Goal: Task Accomplishment & Management: Use online tool/utility

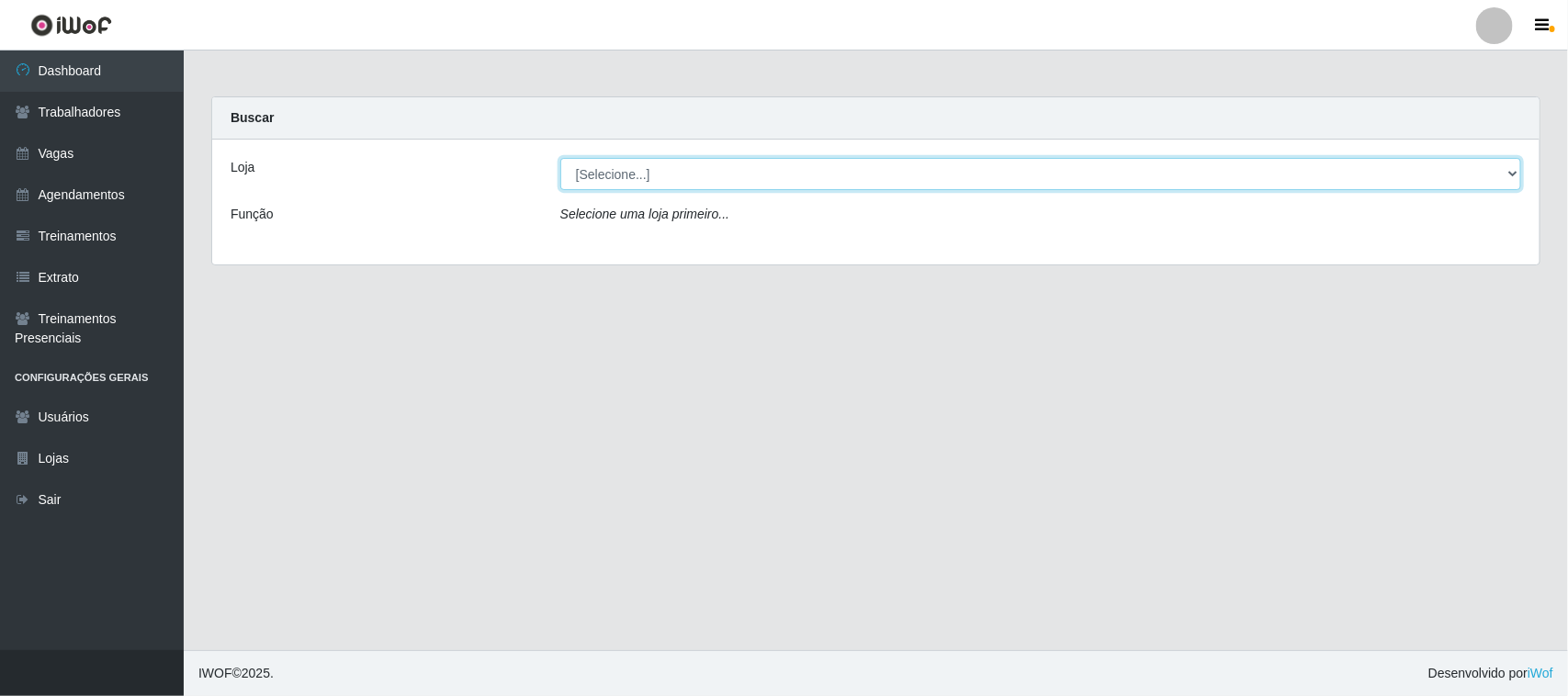
click at [1507, 171] on select "[Selecione...] [GEOGRAPHIC_DATA]" at bounding box center [1040, 174] width 961 height 32
click at [1513, 168] on select "[Selecione...] [GEOGRAPHIC_DATA]" at bounding box center [1040, 174] width 961 height 32
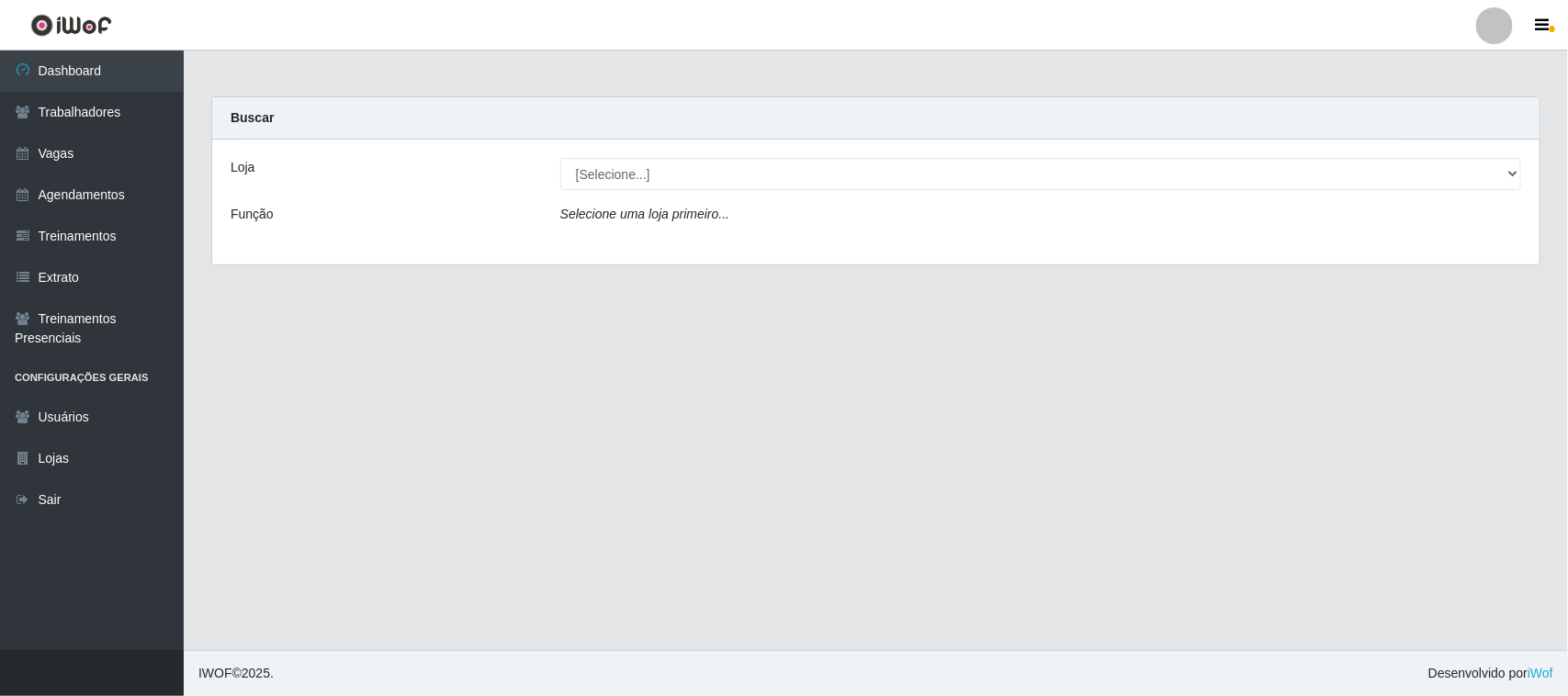
click at [1497, 249] on div "Loja [Selecione...] Nova República - Pajuçara Função Selecione uma loja primeir…" at bounding box center [875, 201] width 1327 height 125
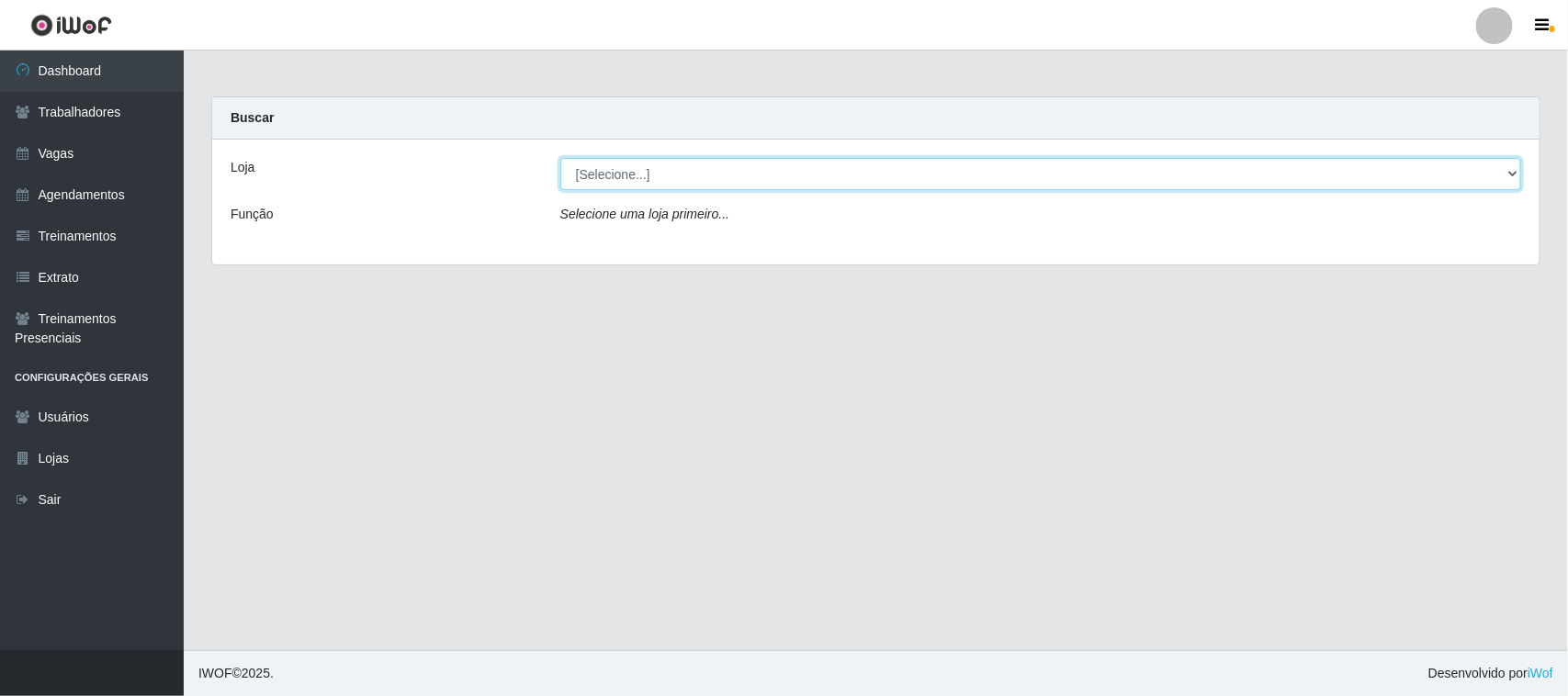
click at [1507, 159] on select "[Selecione...] [GEOGRAPHIC_DATA]" at bounding box center [1040, 174] width 961 height 32
select select "65"
click at [560, 158] on select "[Selecione...] [GEOGRAPHIC_DATA]" at bounding box center [1040, 174] width 961 height 32
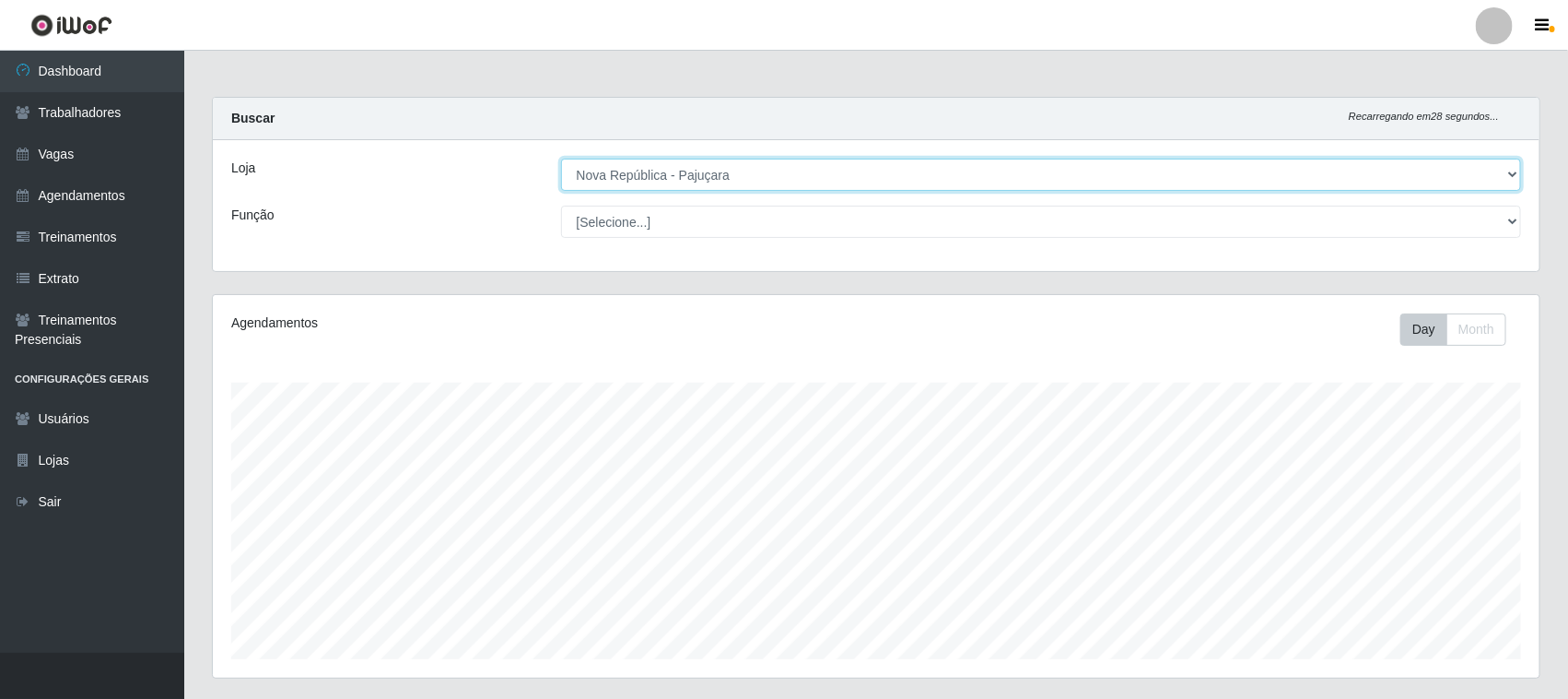
scroll to position [384, 1326]
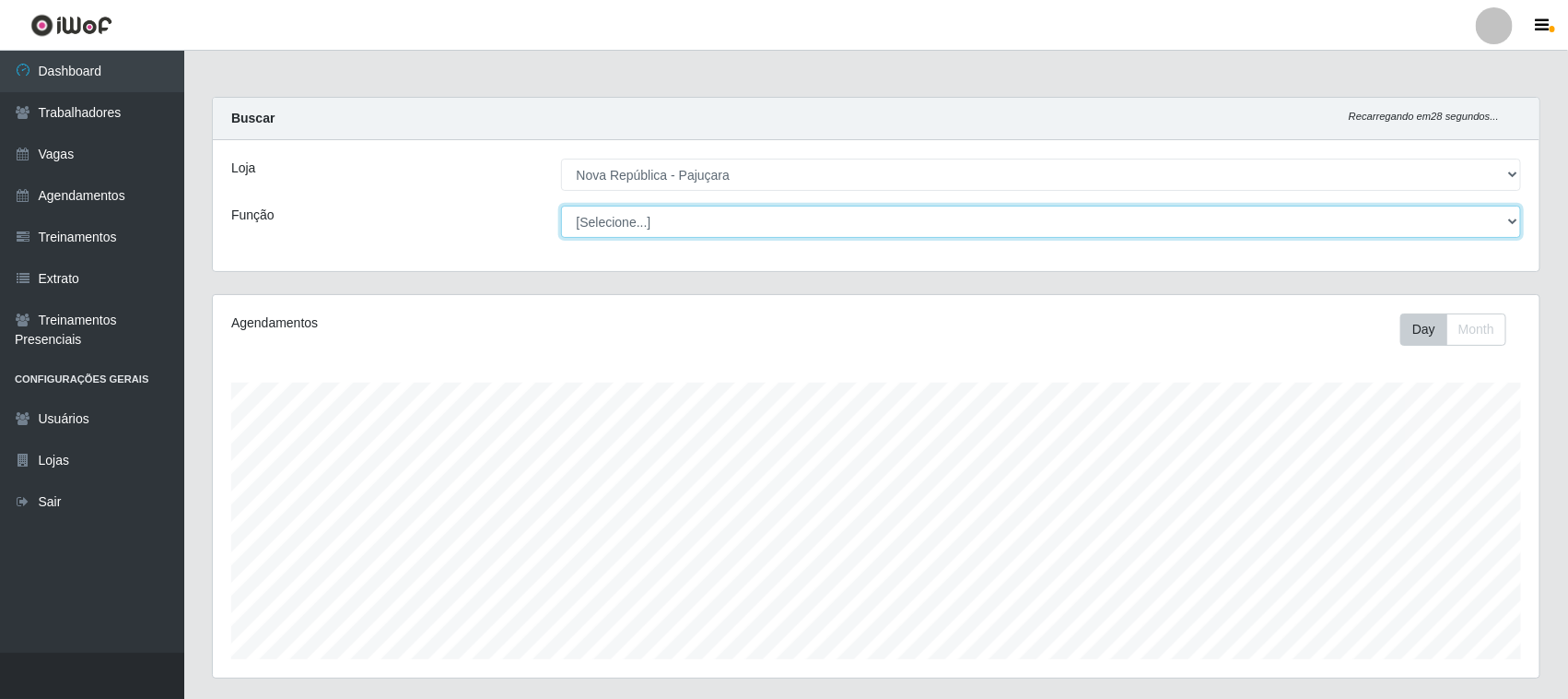
click at [1511, 223] on select "[Selecione...] Balconista Operador de Caixa Repositor" at bounding box center [1041, 222] width 961 height 32
click at [1511, 222] on select "[Selecione...] Balconista Operador de Caixa Repositor" at bounding box center [1041, 222] width 961 height 32
click at [1508, 209] on select "[Selecione...] Balconista Operador de Caixa Repositor" at bounding box center [1041, 222] width 961 height 32
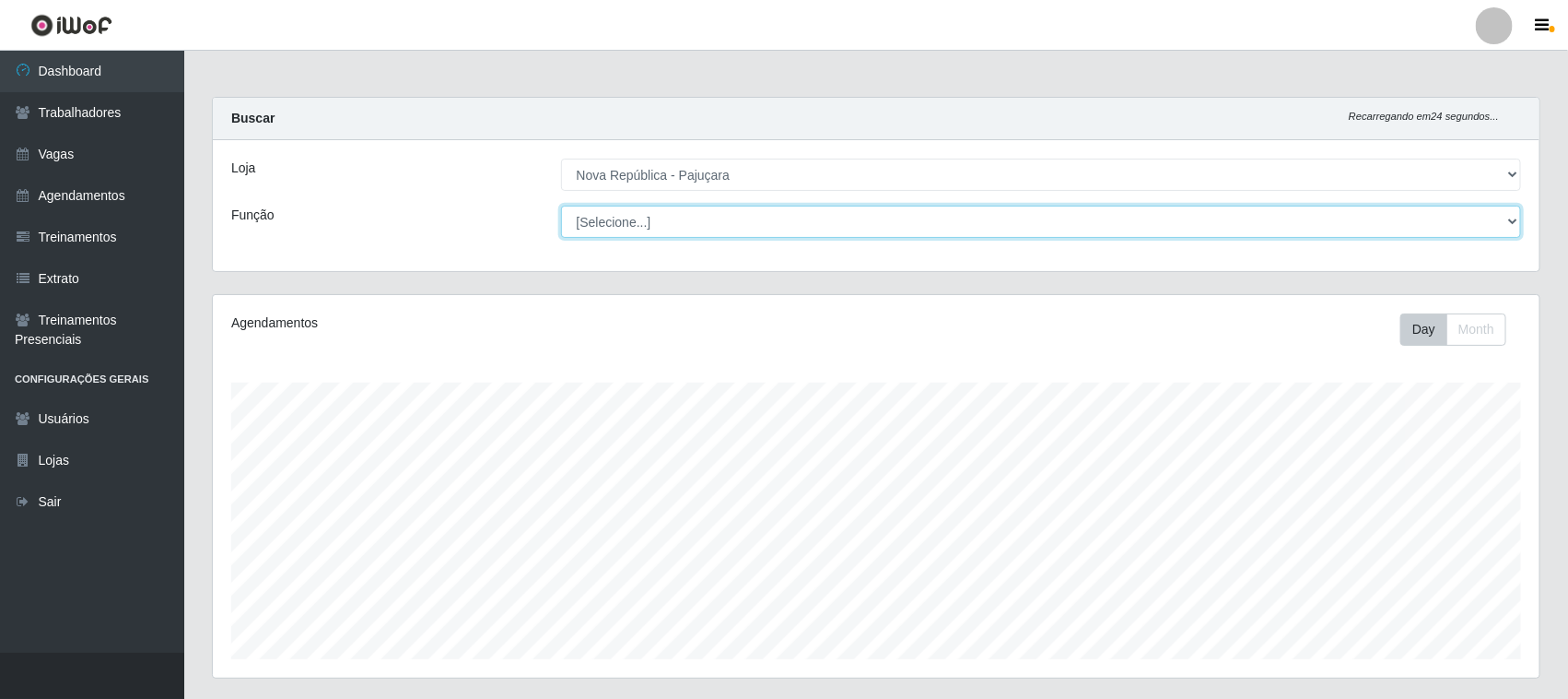
select select "22"
click at [561, 206] on select "[Selecione...] Balconista Operador de Caixa Repositor" at bounding box center [1041, 222] width 961 height 32
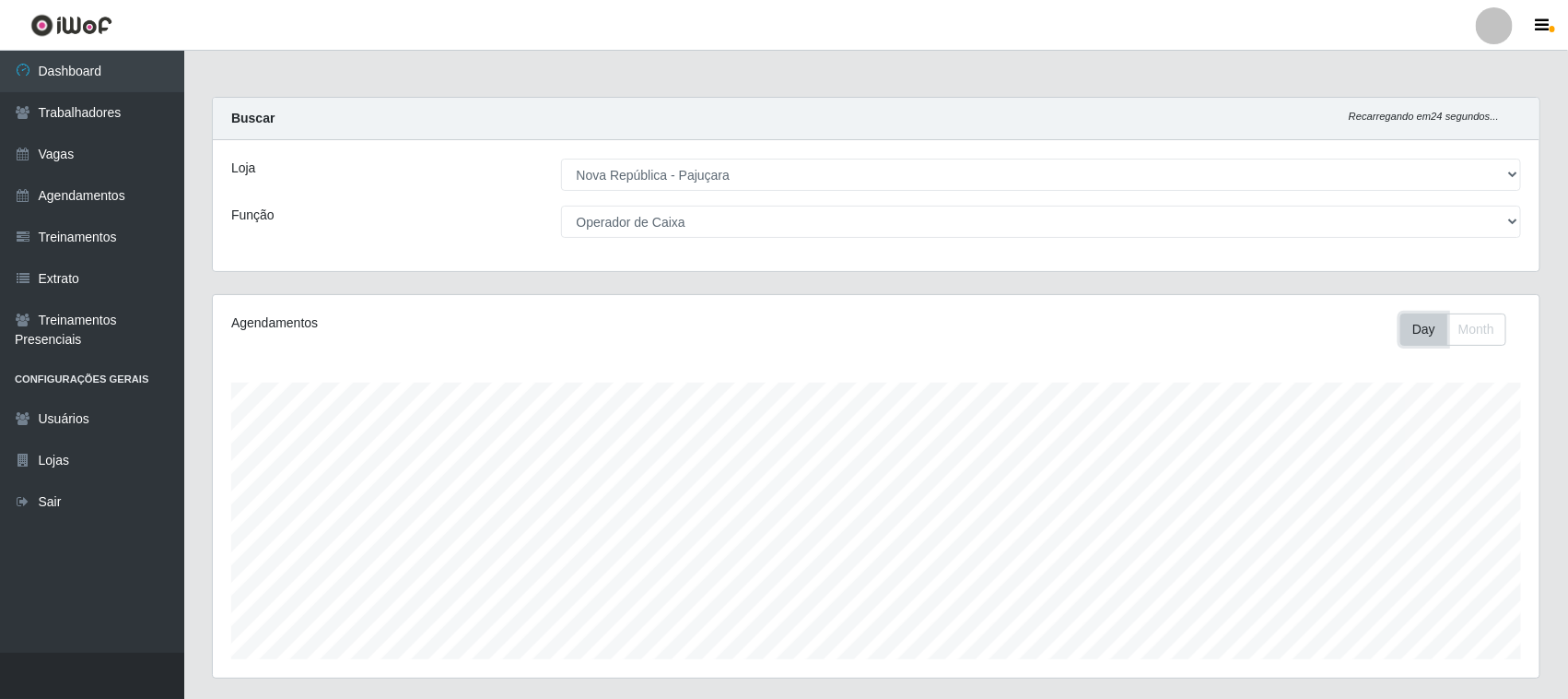
click at [1415, 320] on button "Day" at bounding box center [1424, 330] width 47 height 32
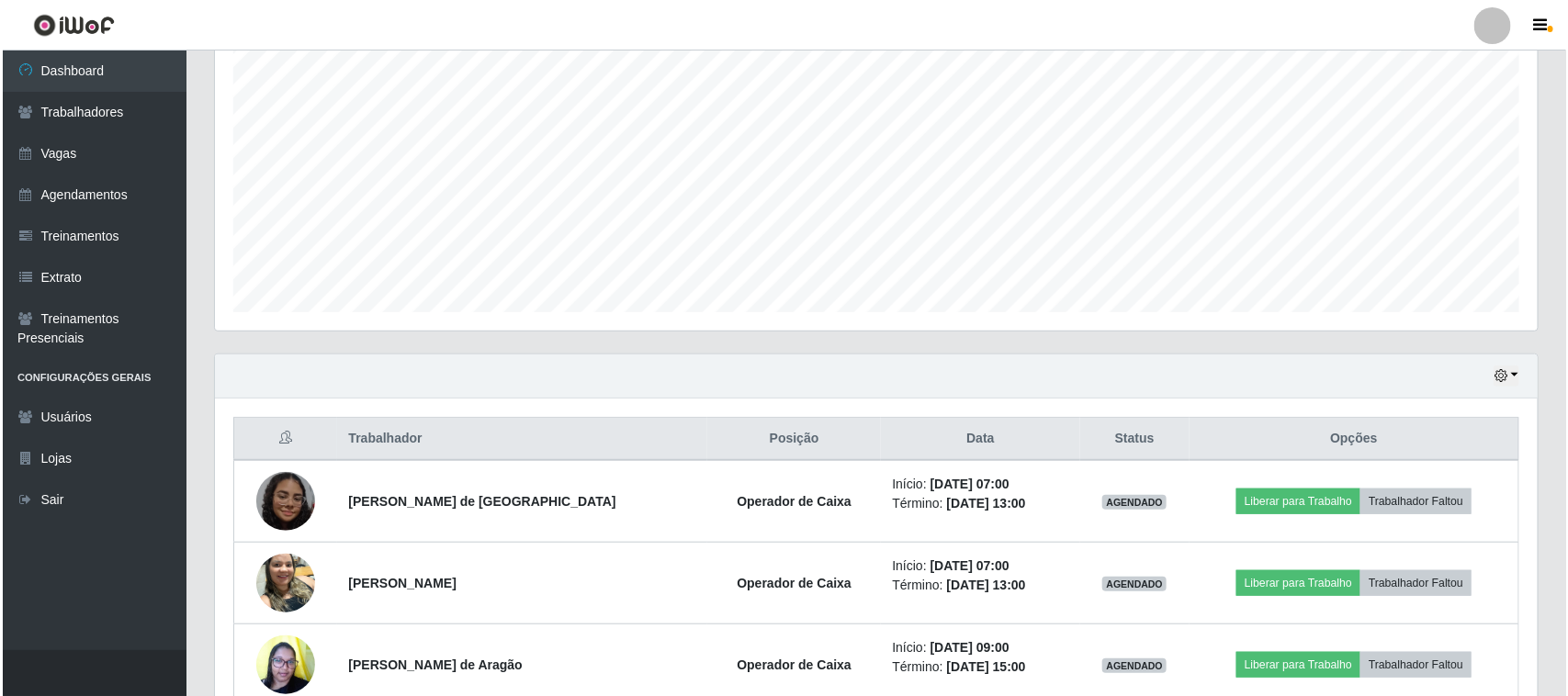
scroll to position [459, 0]
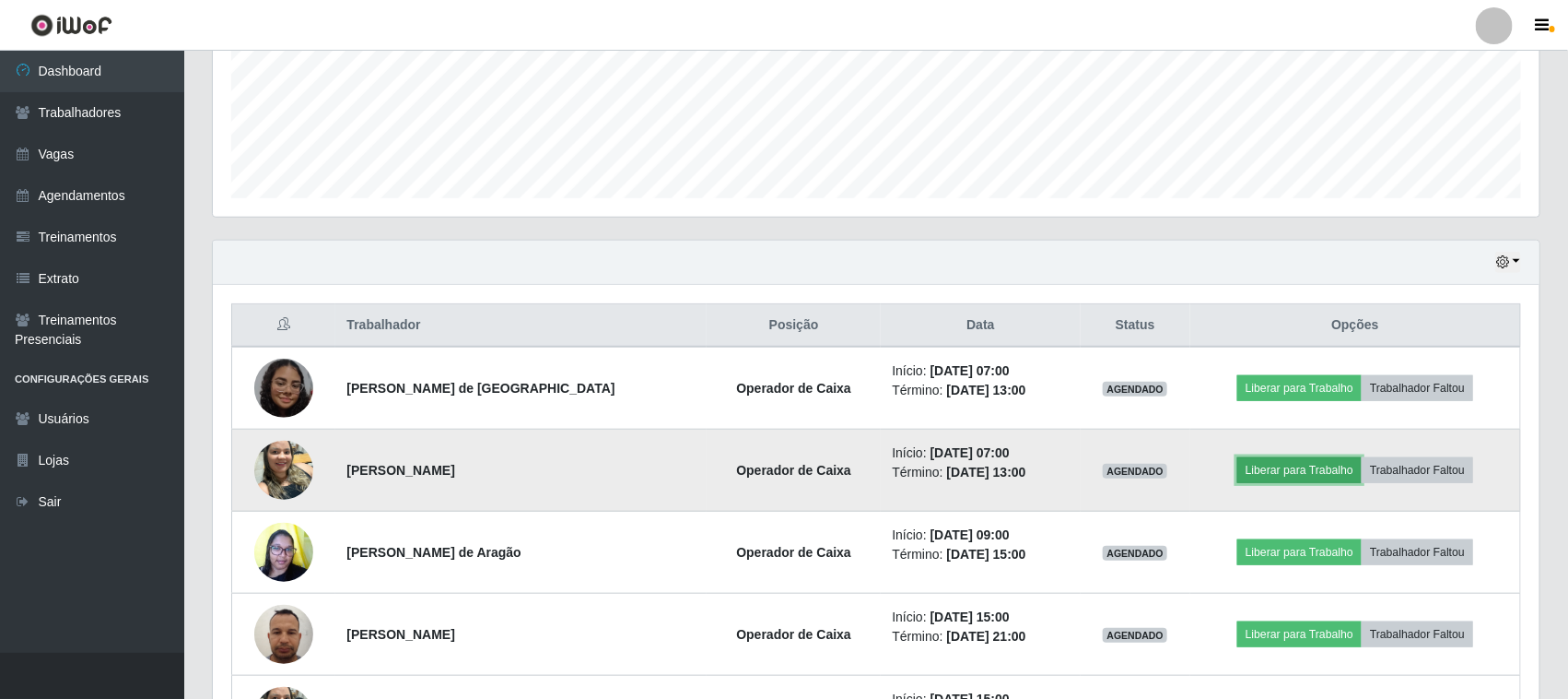
click at [1277, 475] on button "Liberar para Trabalho" at bounding box center [1299, 469] width 125 height 26
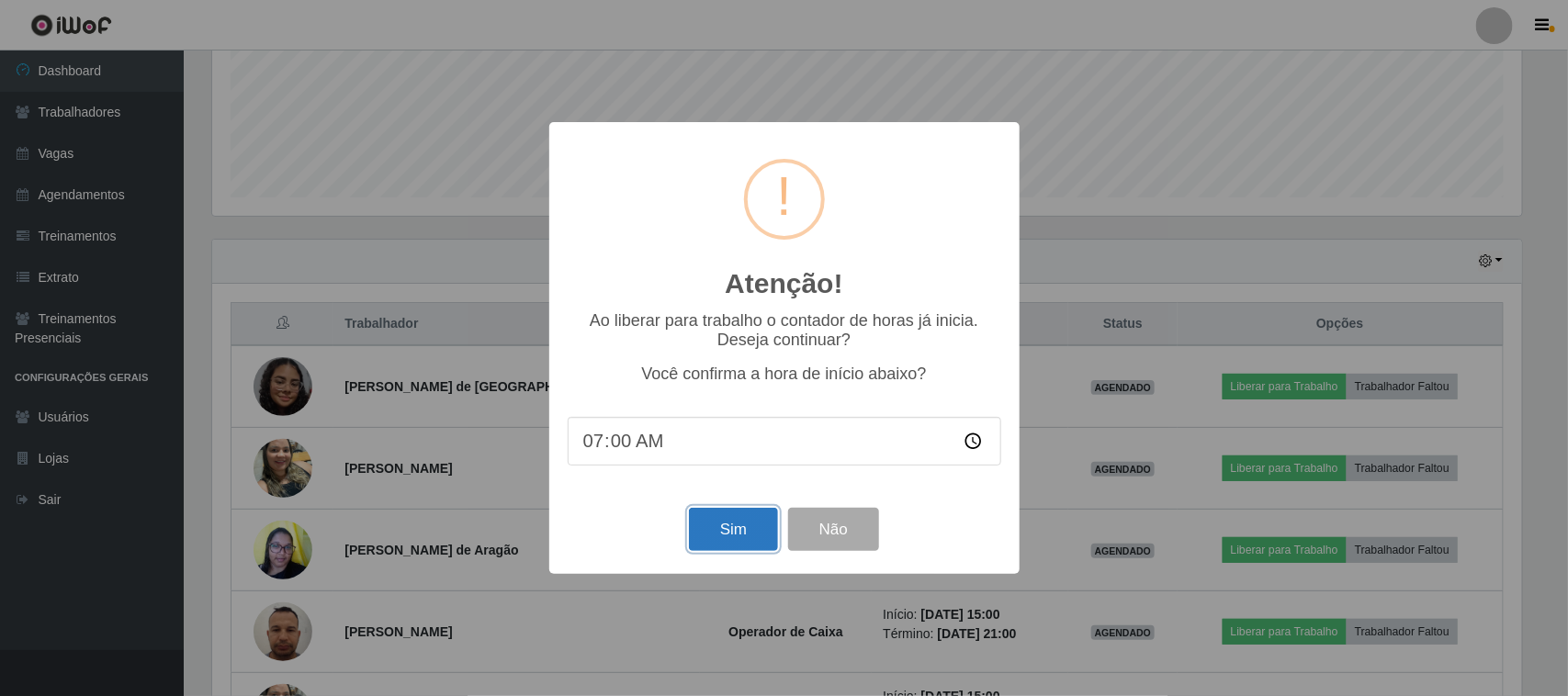
click at [716, 540] on button "Sim" at bounding box center [733, 530] width 89 height 43
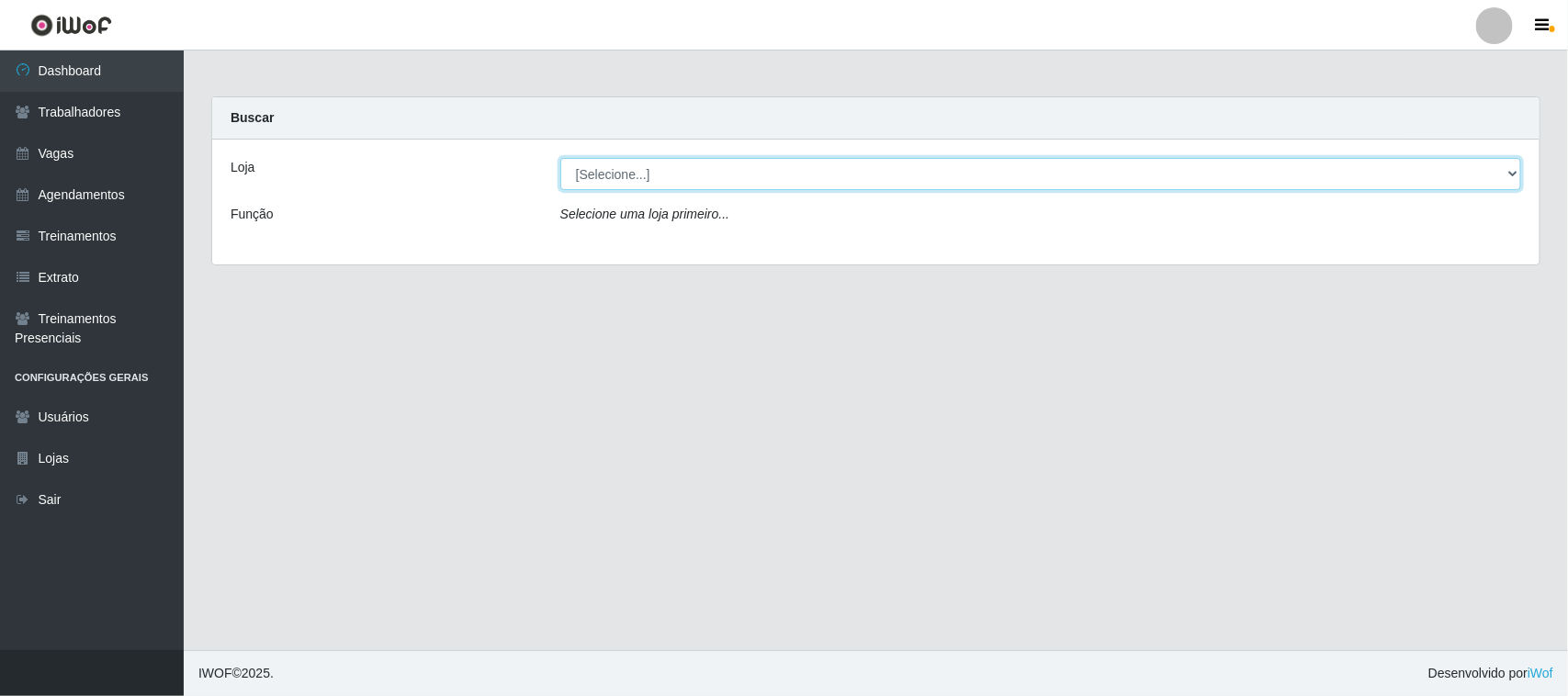
click at [1513, 170] on select "[Selecione...] [GEOGRAPHIC_DATA]" at bounding box center [1040, 174] width 961 height 32
select select "65"
click at [560, 158] on select "[Selecione...] [GEOGRAPHIC_DATA]" at bounding box center [1040, 174] width 961 height 32
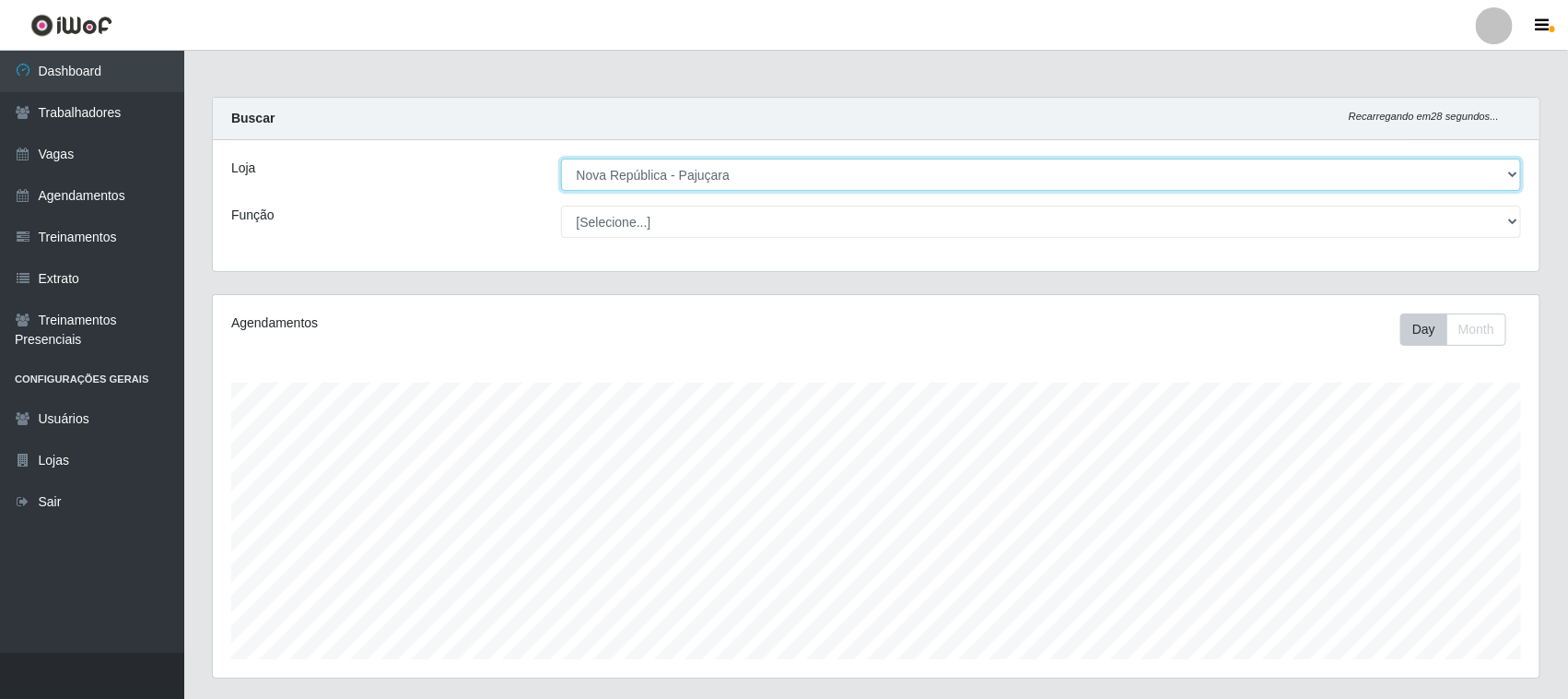
scroll to position [384, 1326]
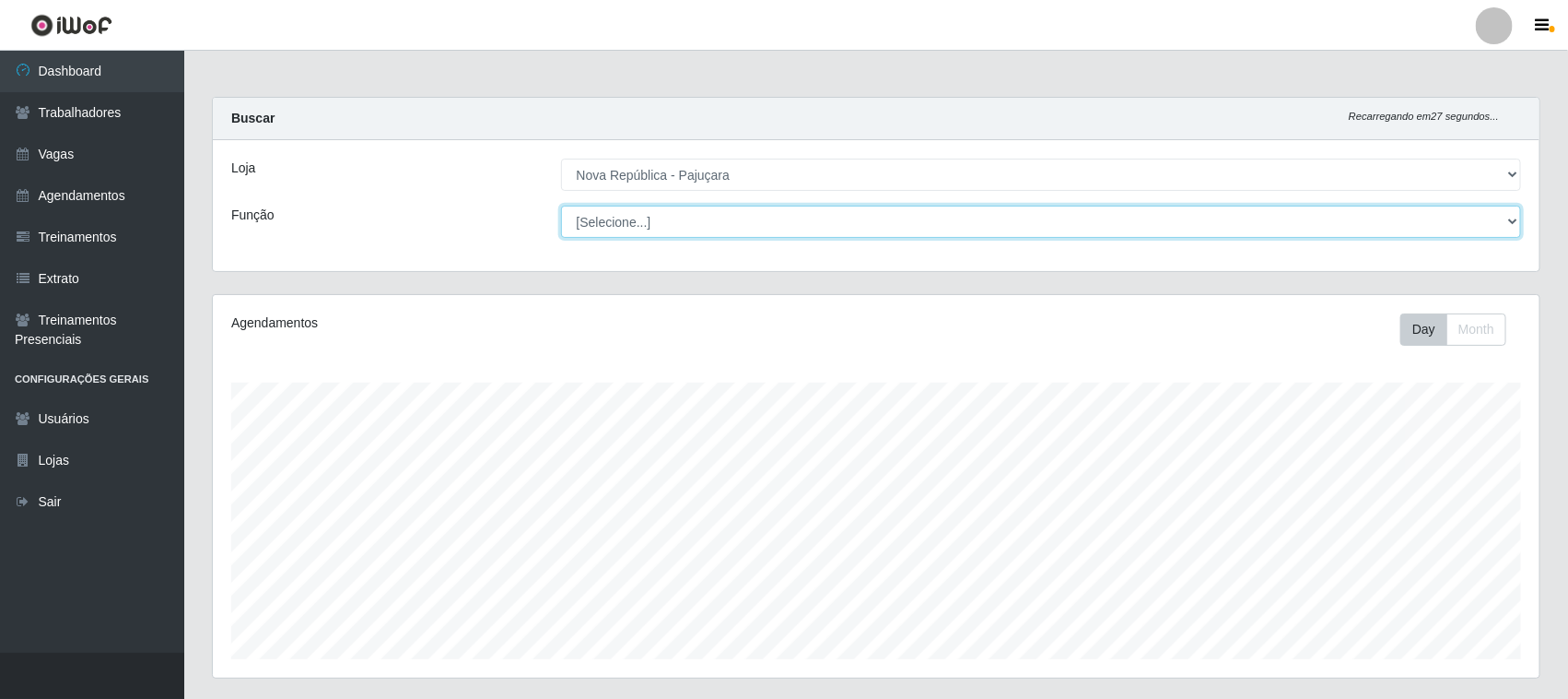
click at [1507, 219] on select "[Selecione...] Balconista Operador de Caixa Repositor" at bounding box center [1041, 222] width 961 height 32
select select "22"
click at [561, 206] on select "[Selecione...] Balconista Operador de Caixa Repositor" at bounding box center [1041, 222] width 961 height 32
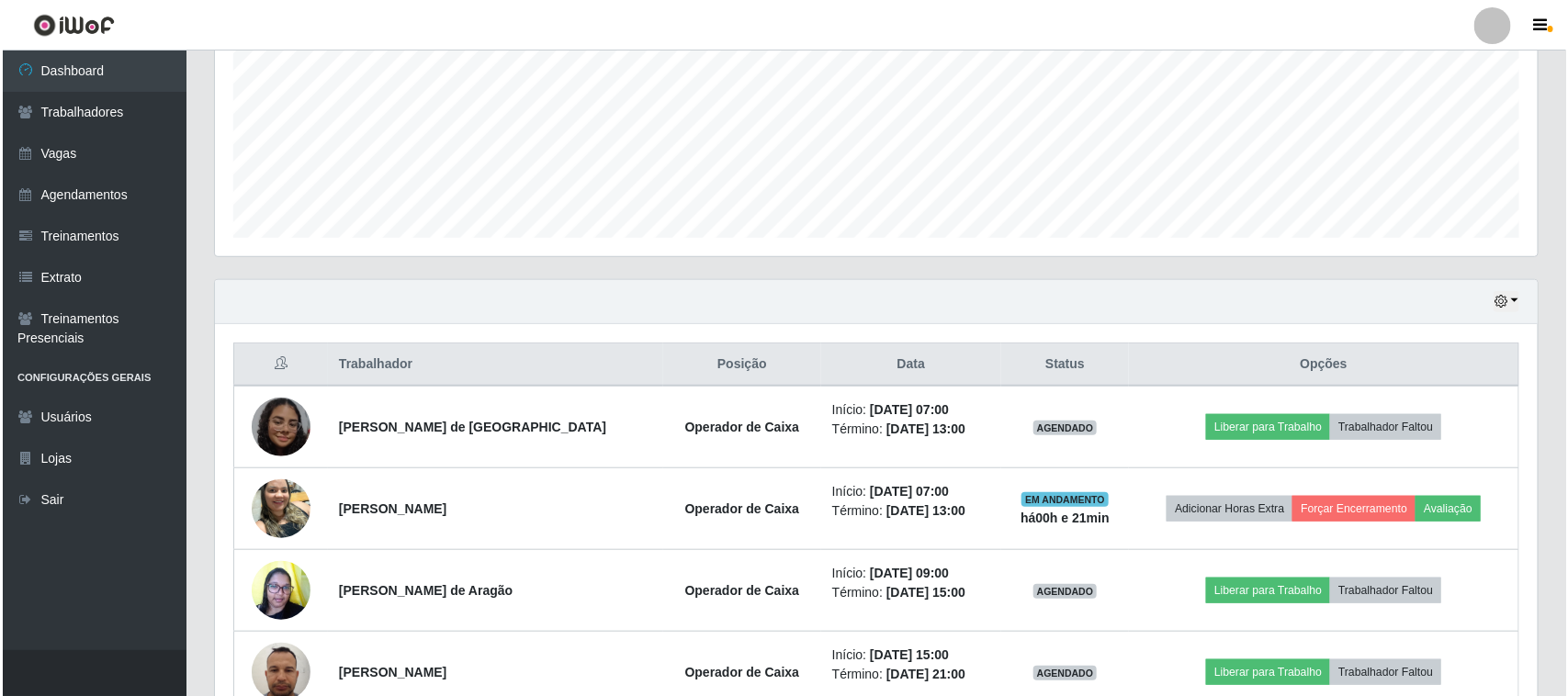
scroll to position [459, 0]
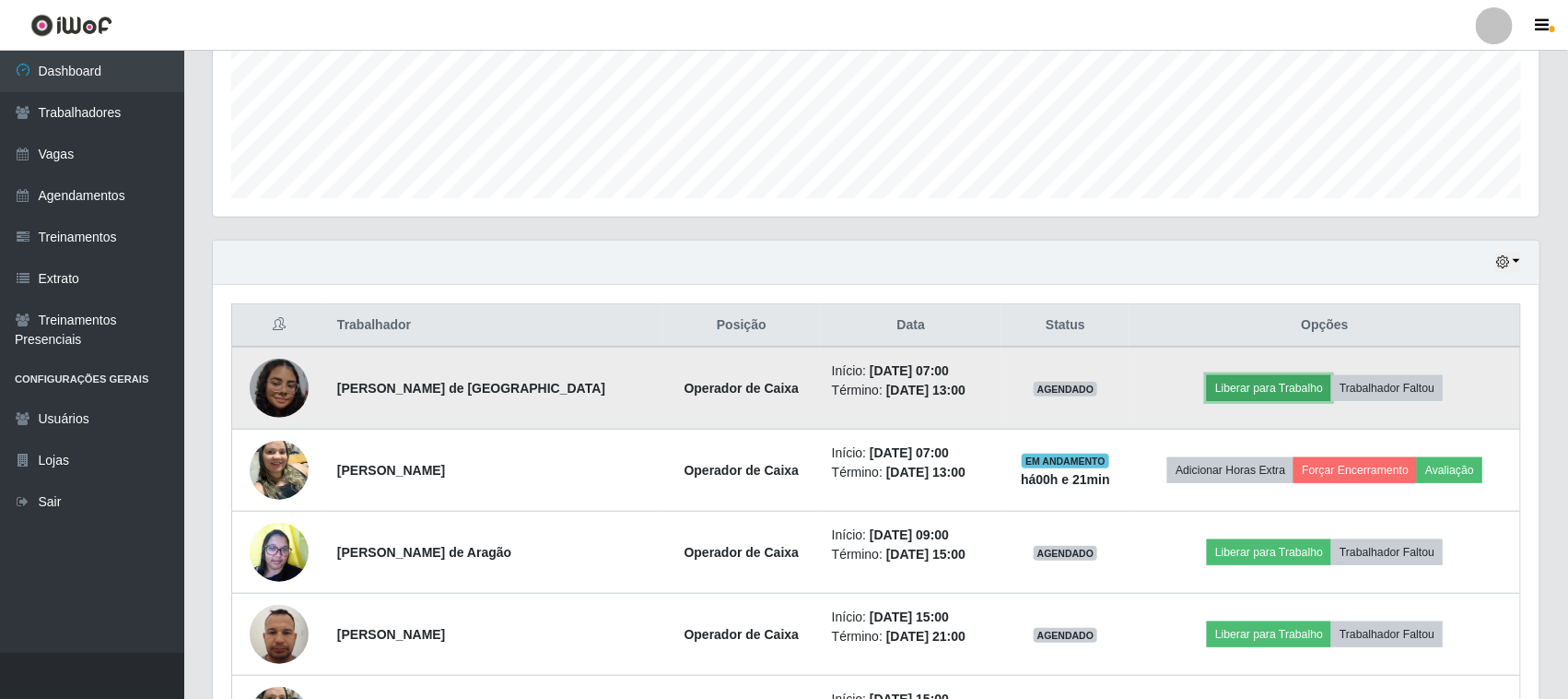
click at [1236, 392] on button "Liberar para Trabalho" at bounding box center [1269, 387] width 125 height 26
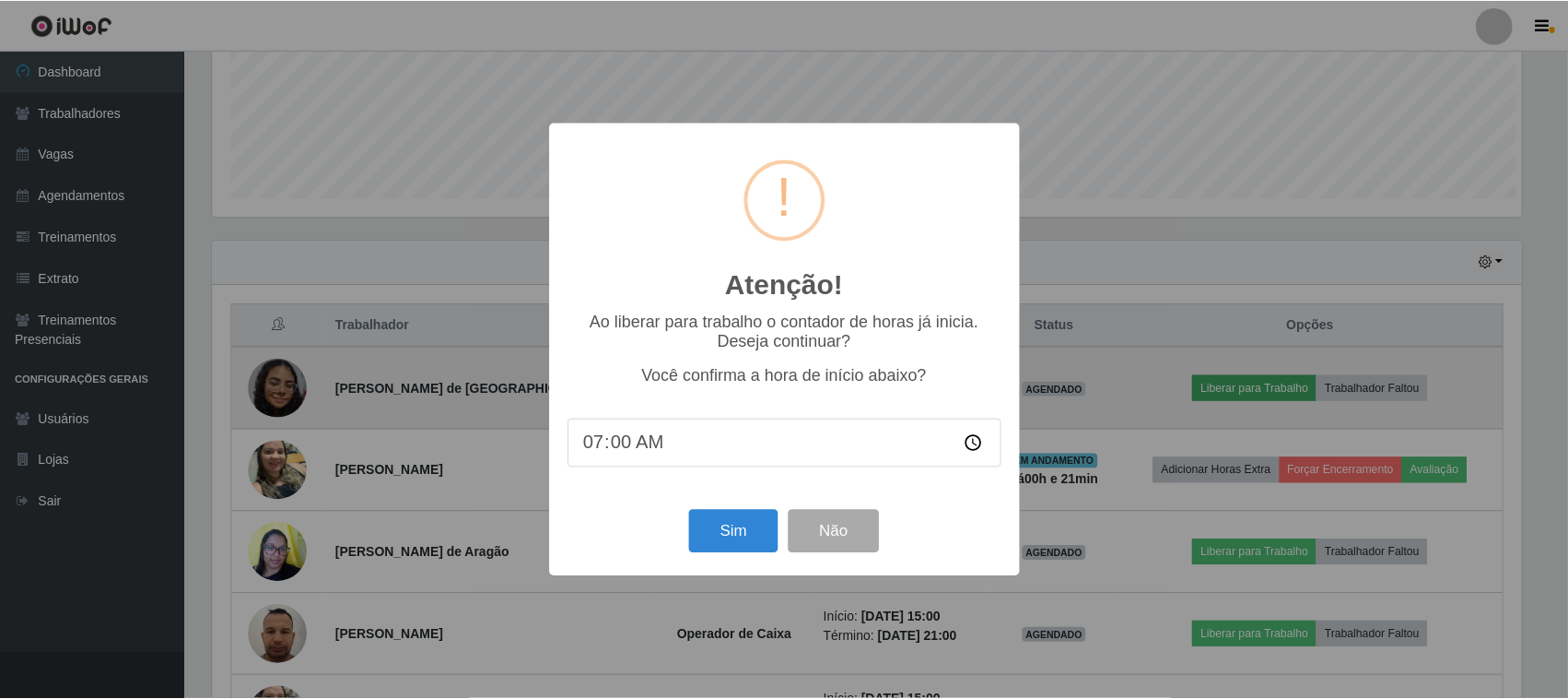
scroll to position [384, 1313]
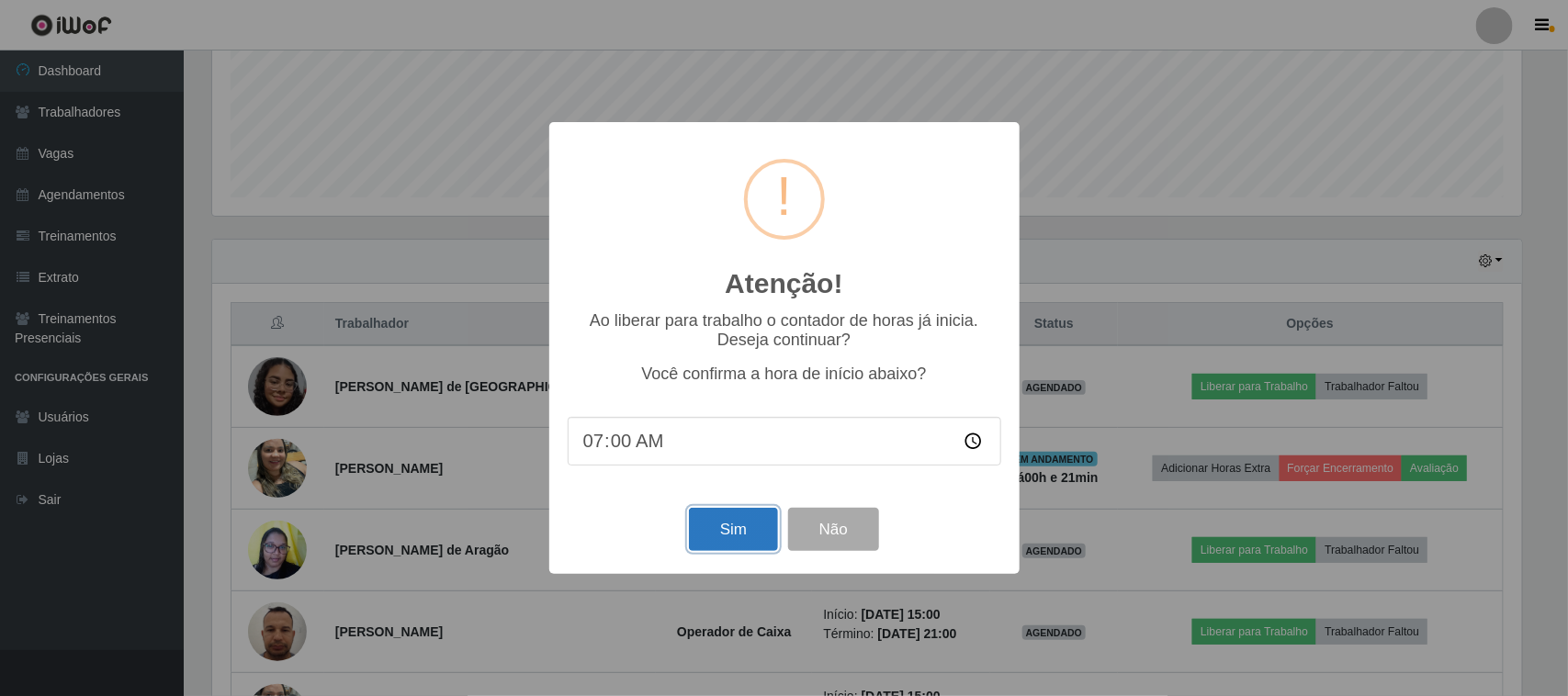
click at [708, 526] on button "Sim" at bounding box center [733, 530] width 89 height 43
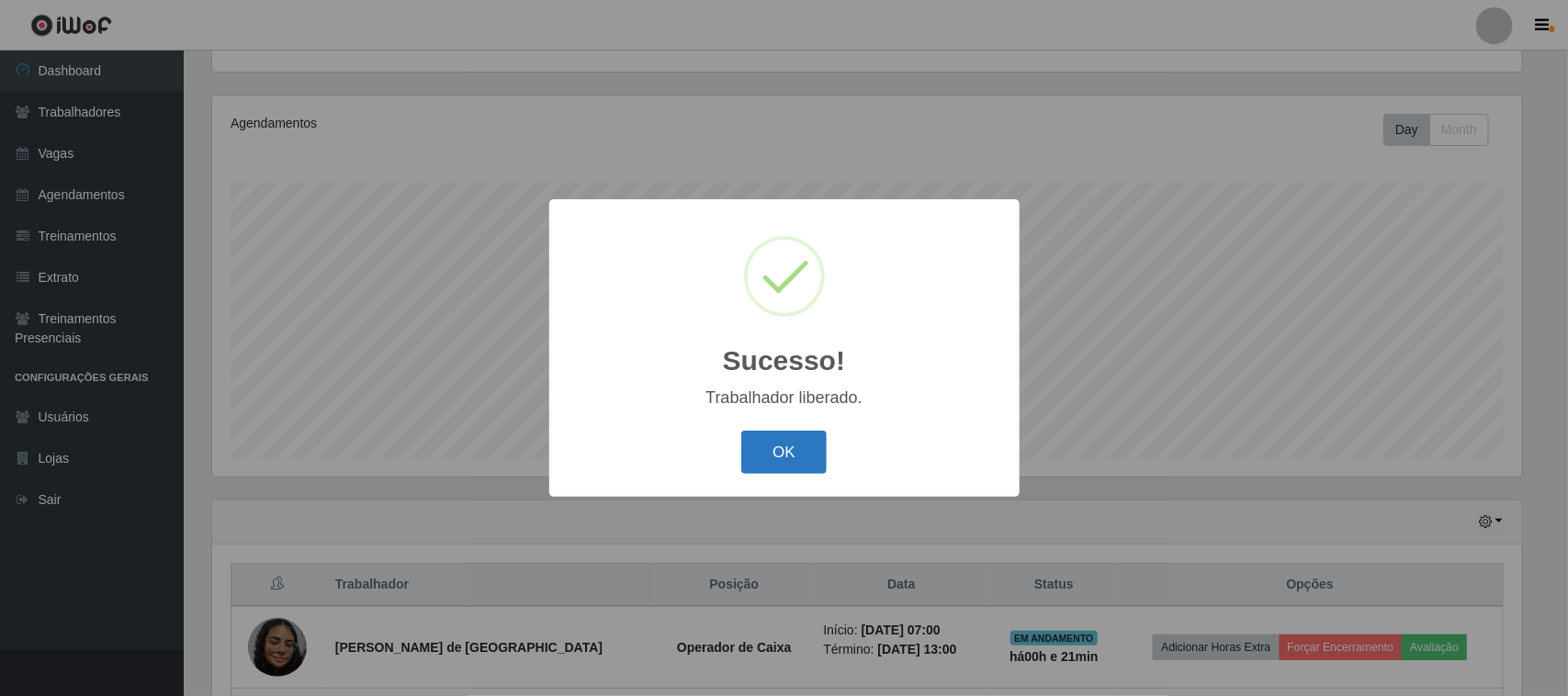
click at [796, 442] on button "OK" at bounding box center [783, 452] width 86 height 43
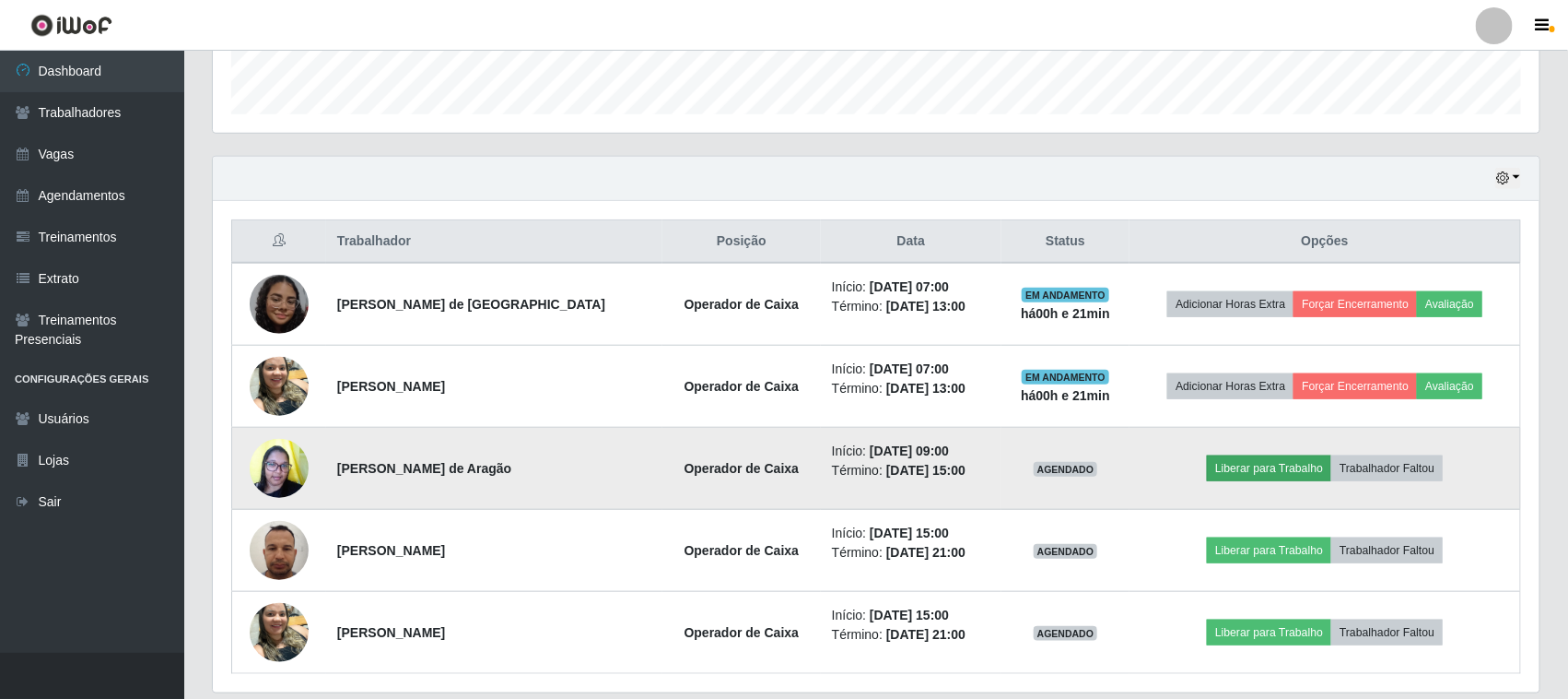
scroll to position [609, 0]
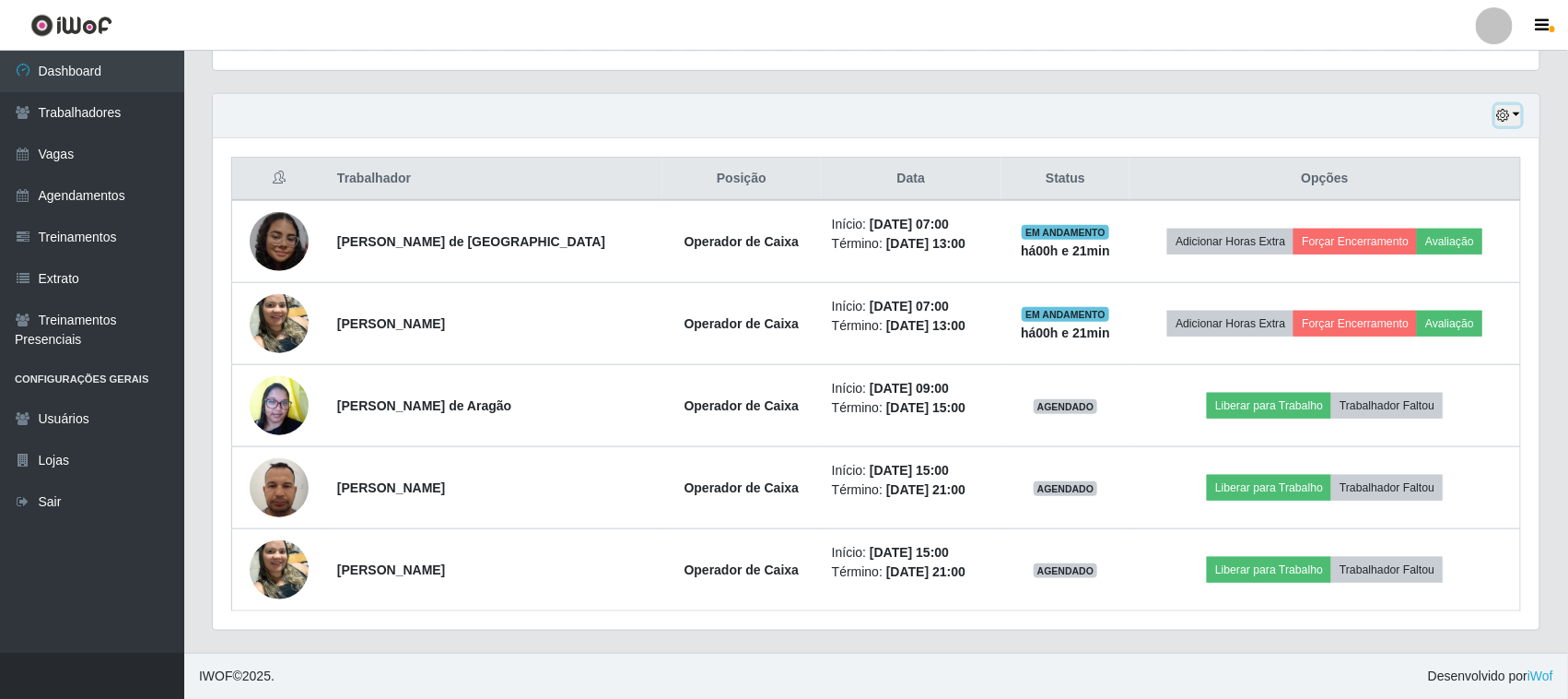
click at [1516, 116] on button "button" at bounding box center [1508, 115] width 25 height 21
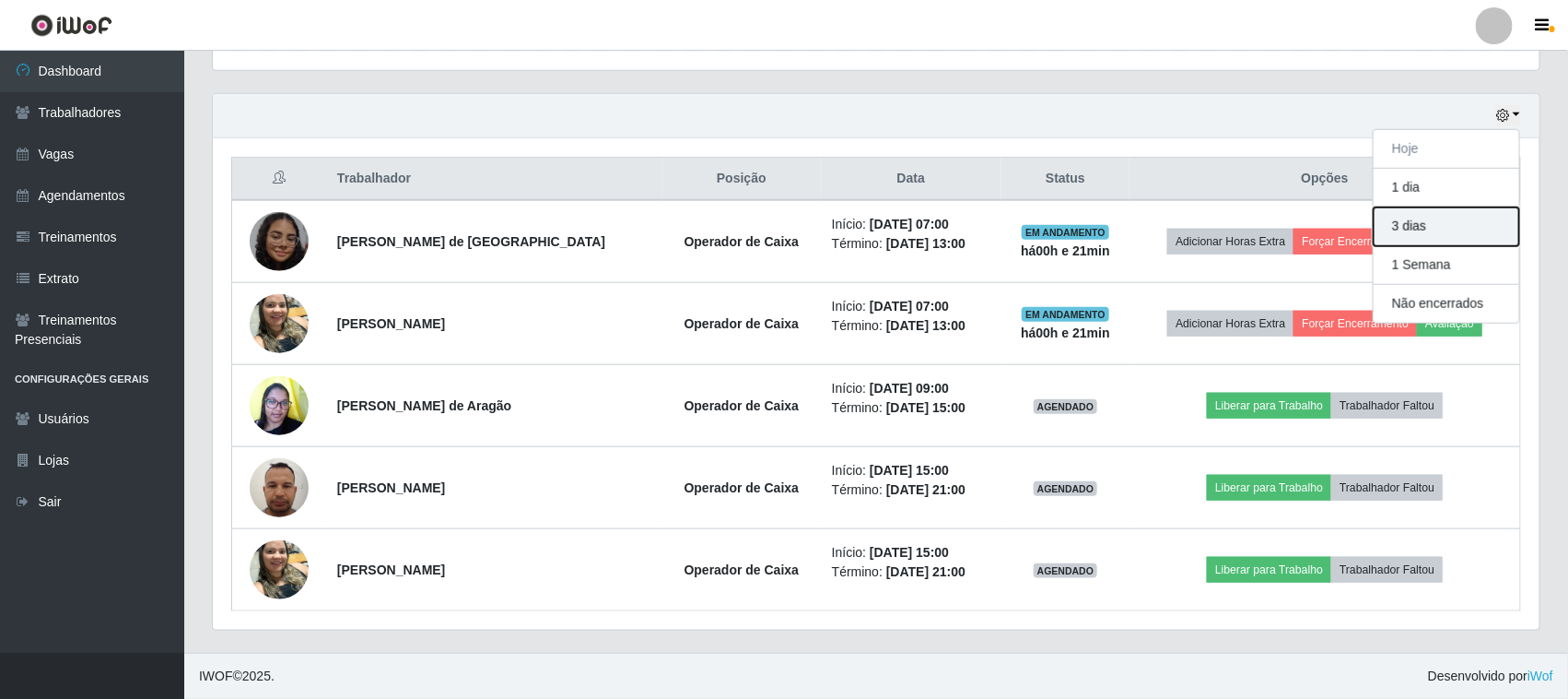
click at [1428, 226] on button "3 dias" at bounding box center [1446, 227] width 145 height 39
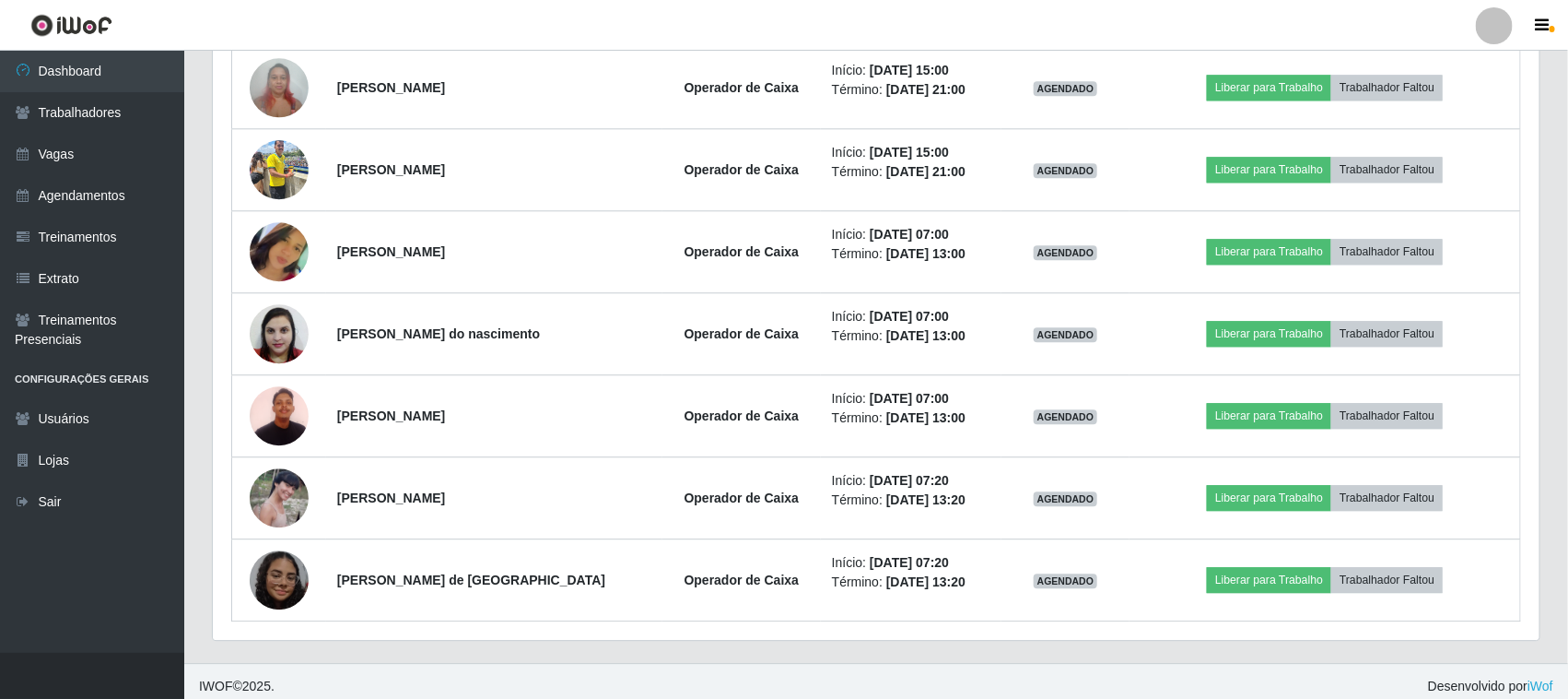
scroll to position [2007, 0]
